Goal: Task Accomplishment & Management: Use online tool/utility

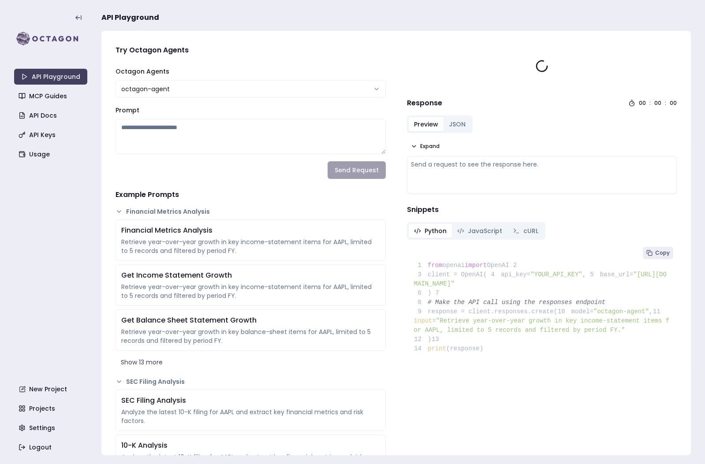
type textarea "**********"
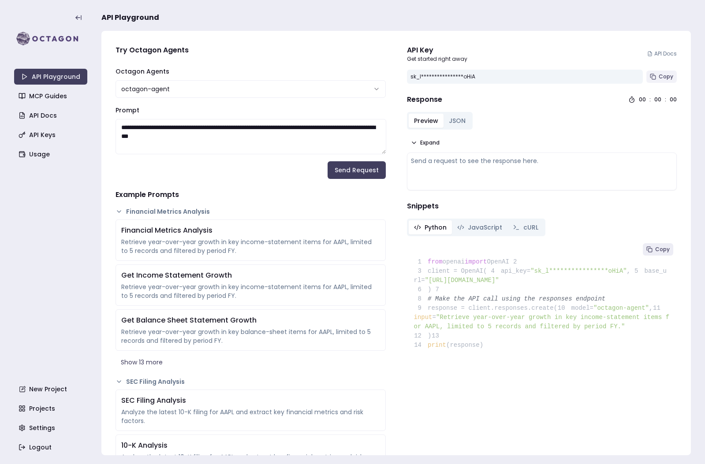
click at [668, 80] on span "Copy" at bounding box center [665, 76] width 15 height 7
